Goal: Navigation & Orientation: Go to known website

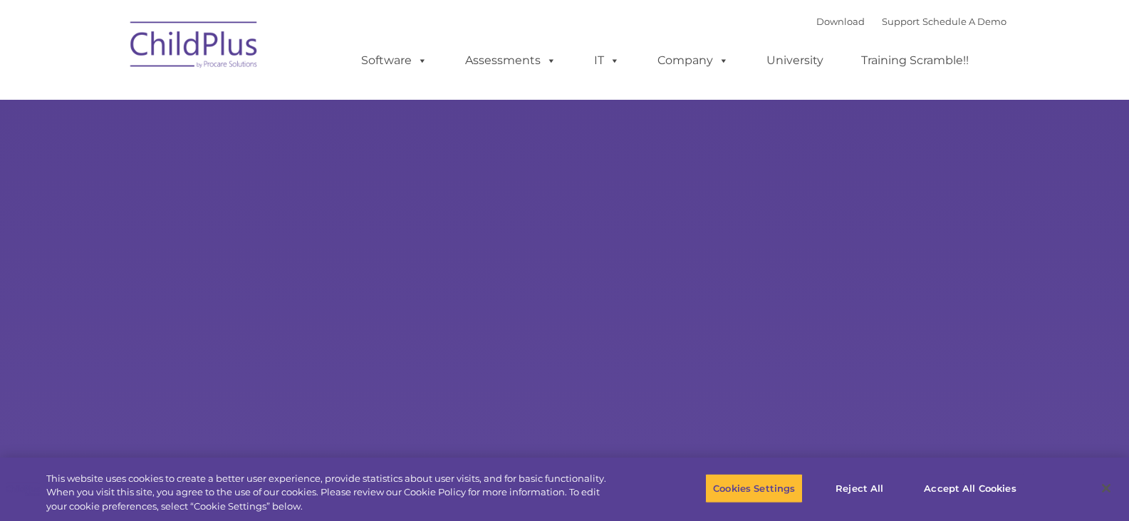
select select "MEDIUM"
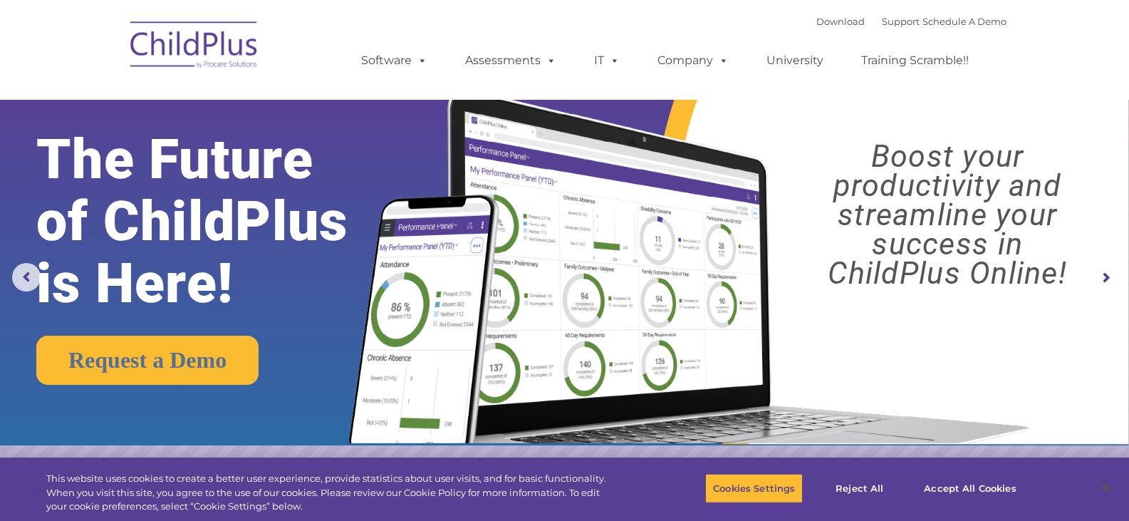
click at [1107, 277] on rs-arrow at bounding box center [1105, 277] width 28 height 28
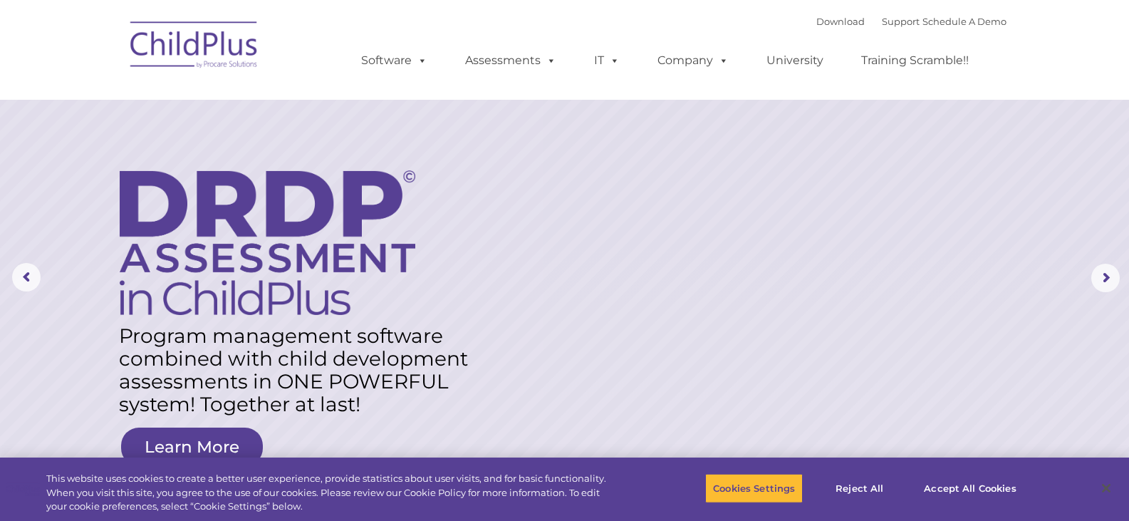
click at [218, 53] on img at bounding box center [194, 46] width 142 height 71
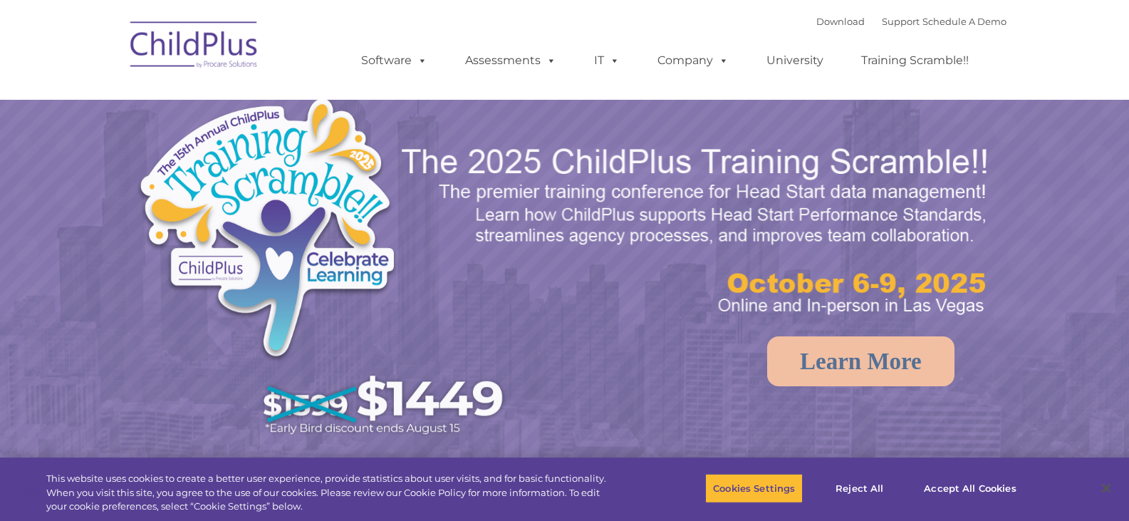
select select "MEDIUM"
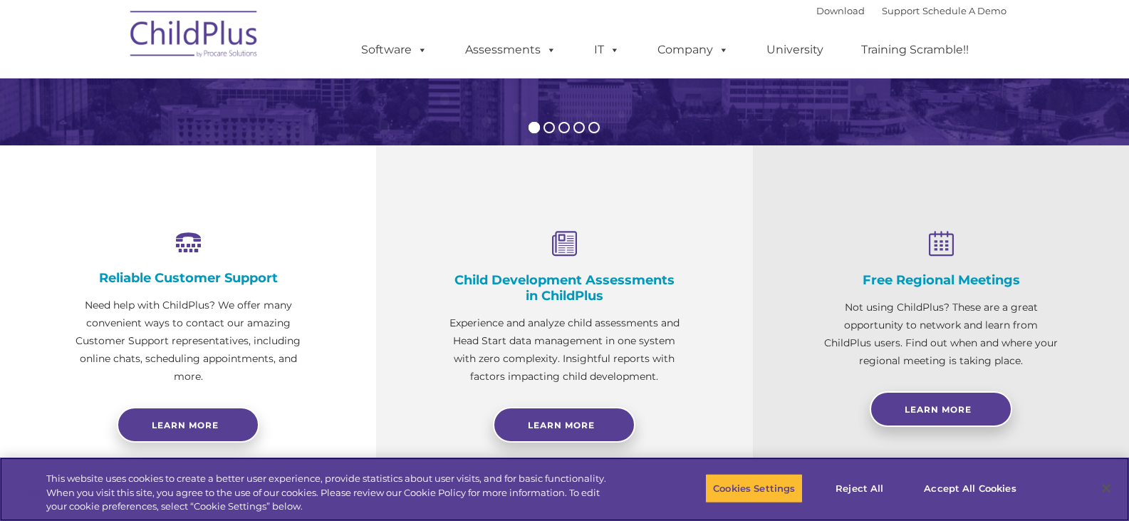
scroll to position [412, 0]
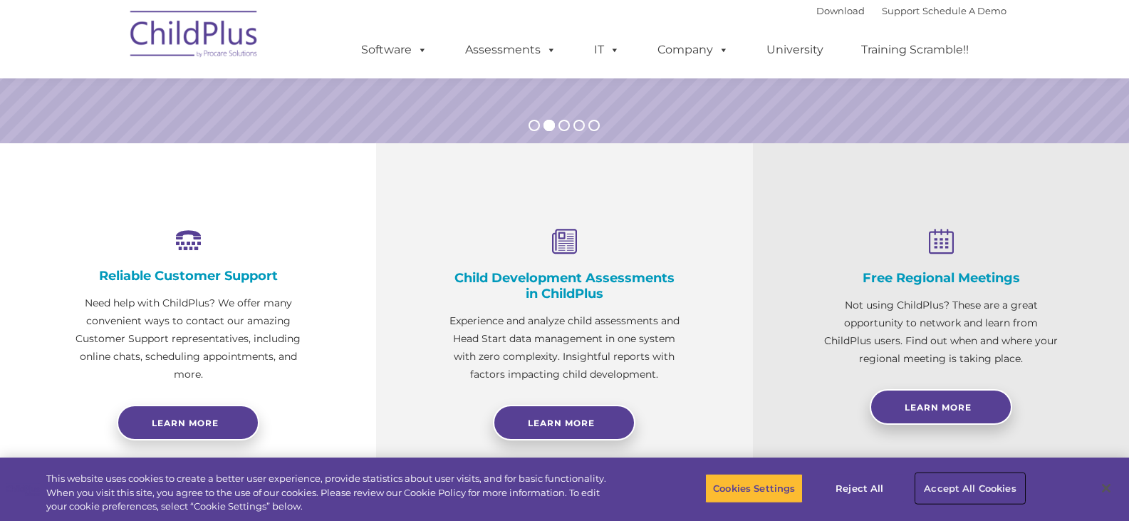
click at [935, 489] on button "Accept All Cookies" at bounding box center [970, 488] width 108 height 30
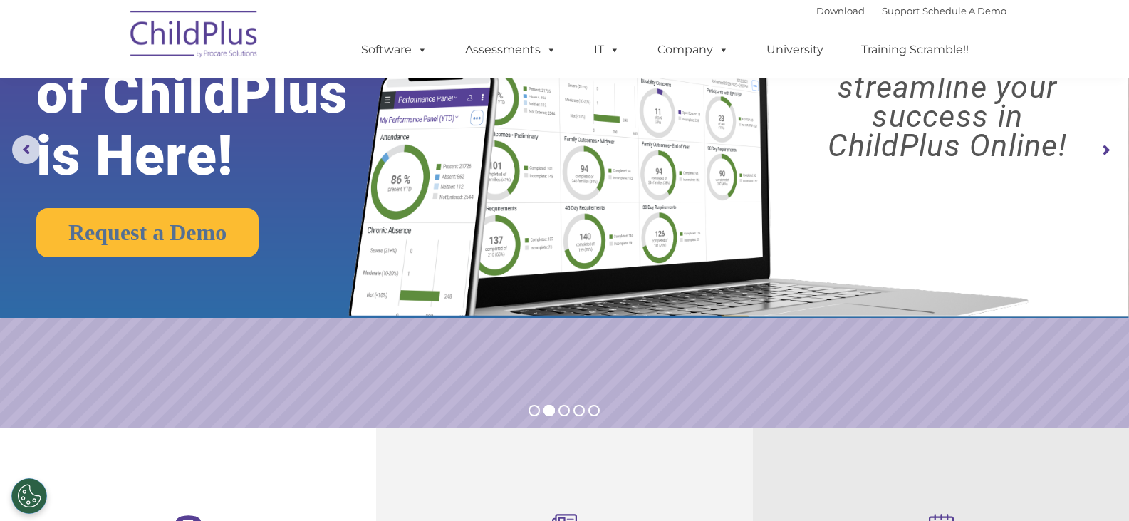
scroll to position [0, 0]
